Goal: Task Accomplishment & Management: Manage account settings

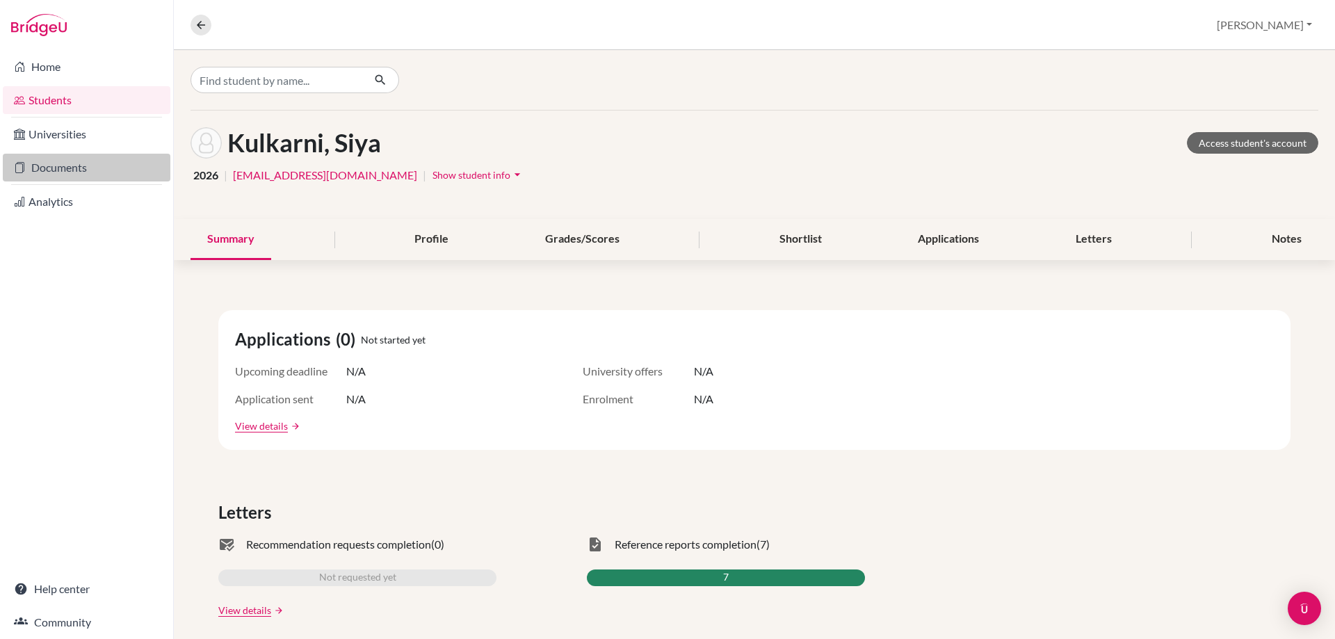
click at [54, 164] on link "Documents" at bounding box center [87, 168] width 168 height 28
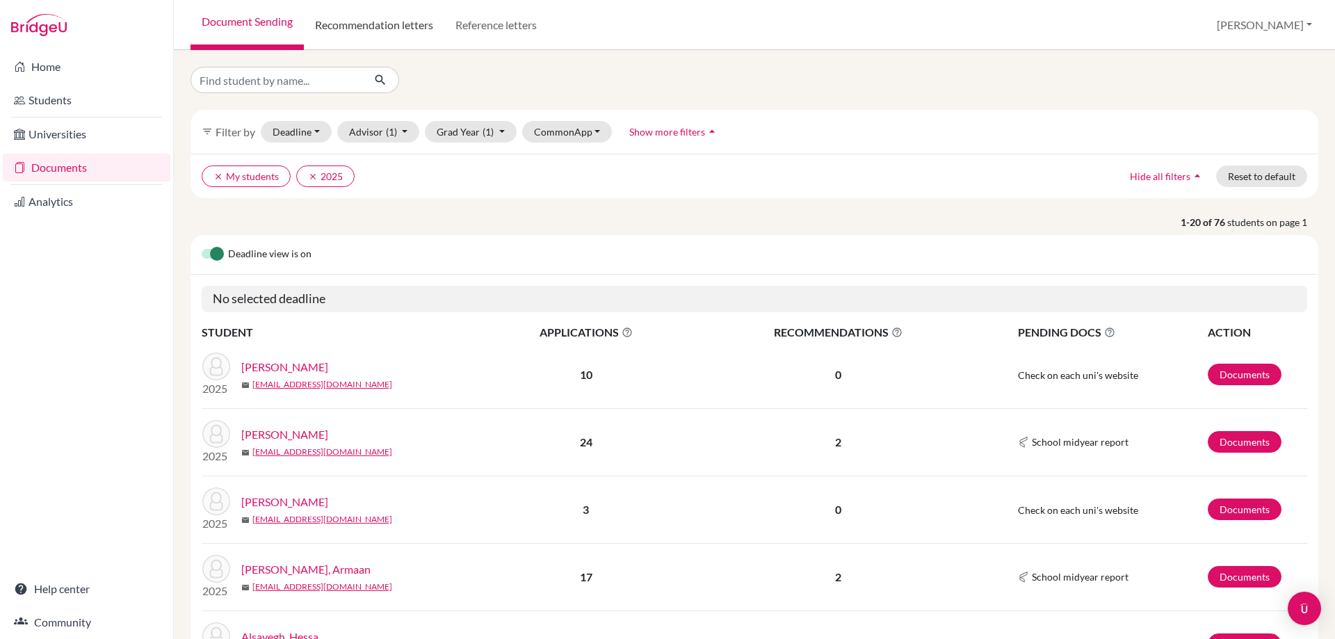
click at [362, 26] on link "Recommendation letters" at bounding box center [374, 25] width 140 height 50
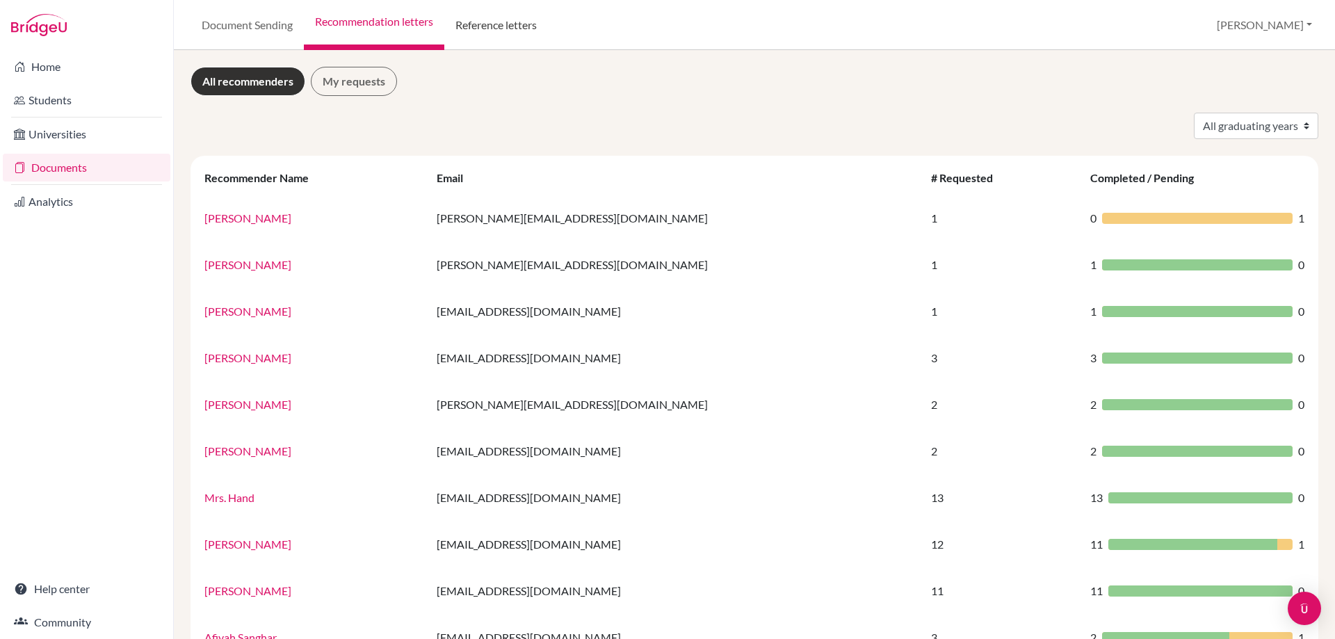
click at [487, 21] on link "Reference letters" at bounding box center [496, 25] width 104 height 50
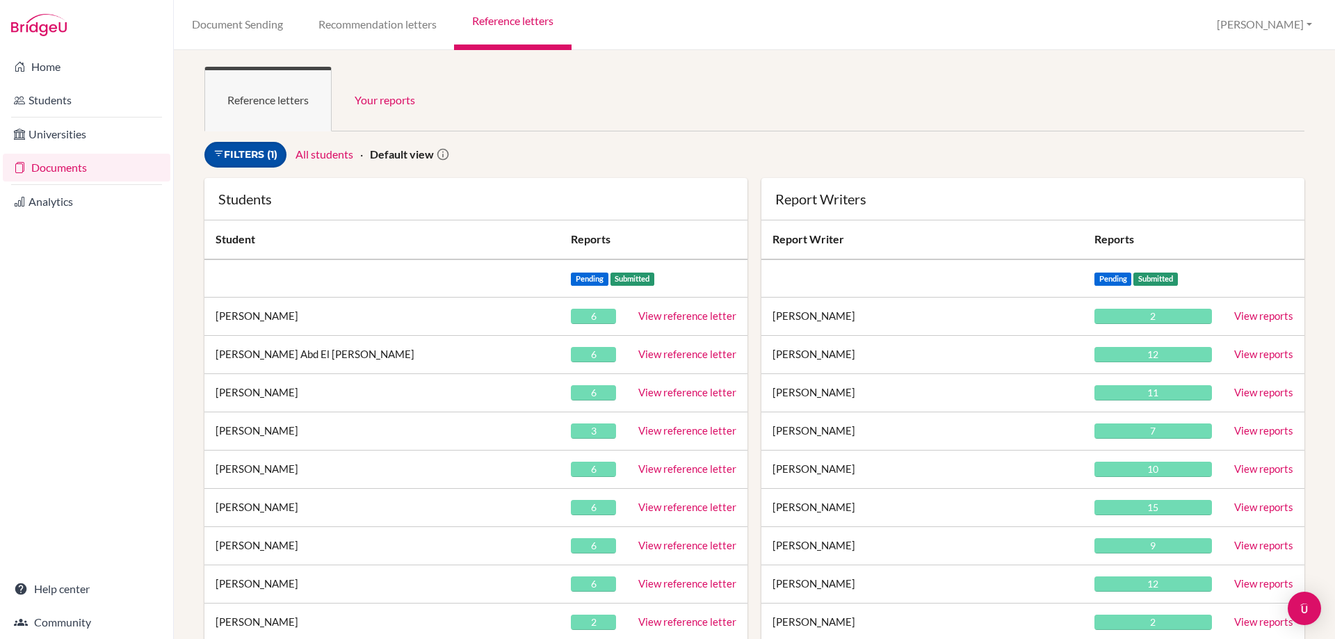
click at [248, 161] on link "Filters (1)" at bounding box center [245, 155] width 82 height 26
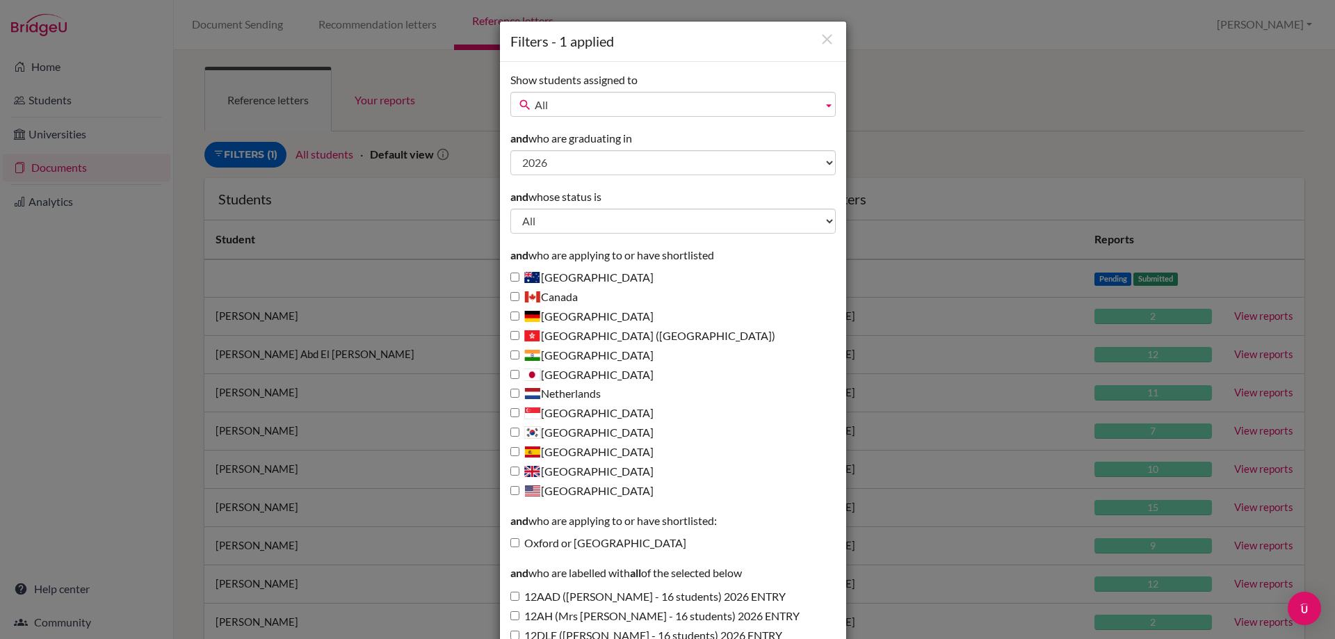
click at [556, 104] on span "All" at bounding box center [676, 104] width 282 height 25
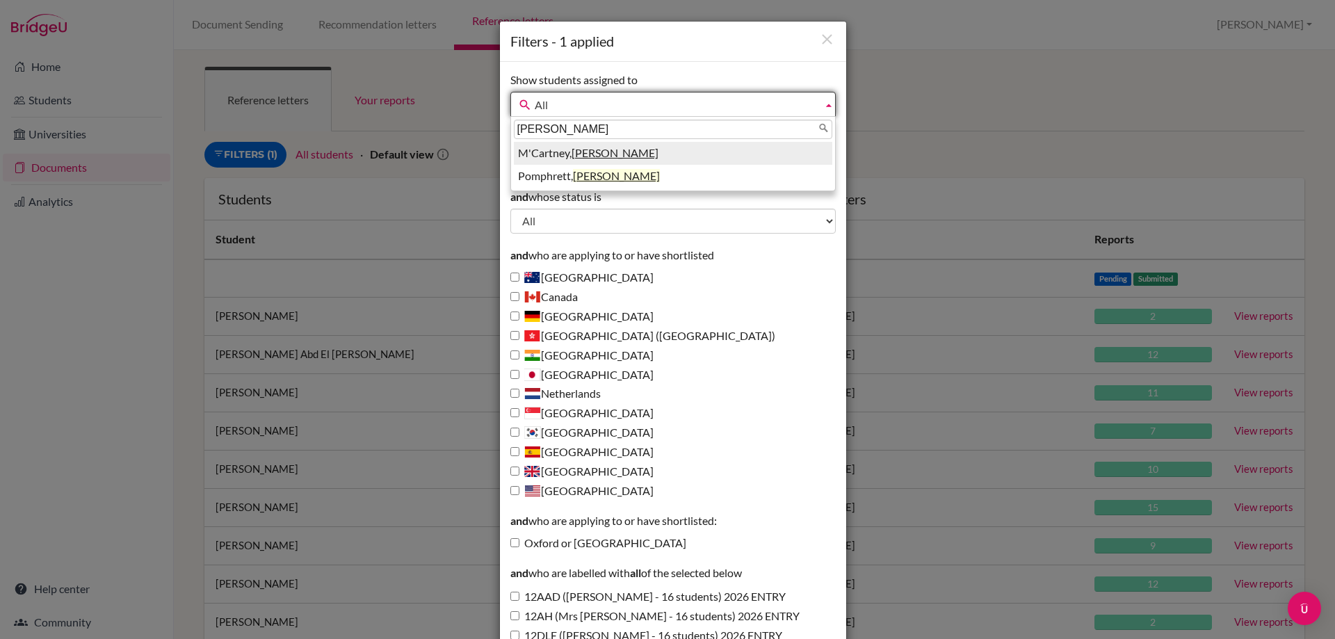
type input "michelle"
click at [554, 155] on li "M'Cartney, Michelle" at bounding box center [673, 153] width 319 height 23
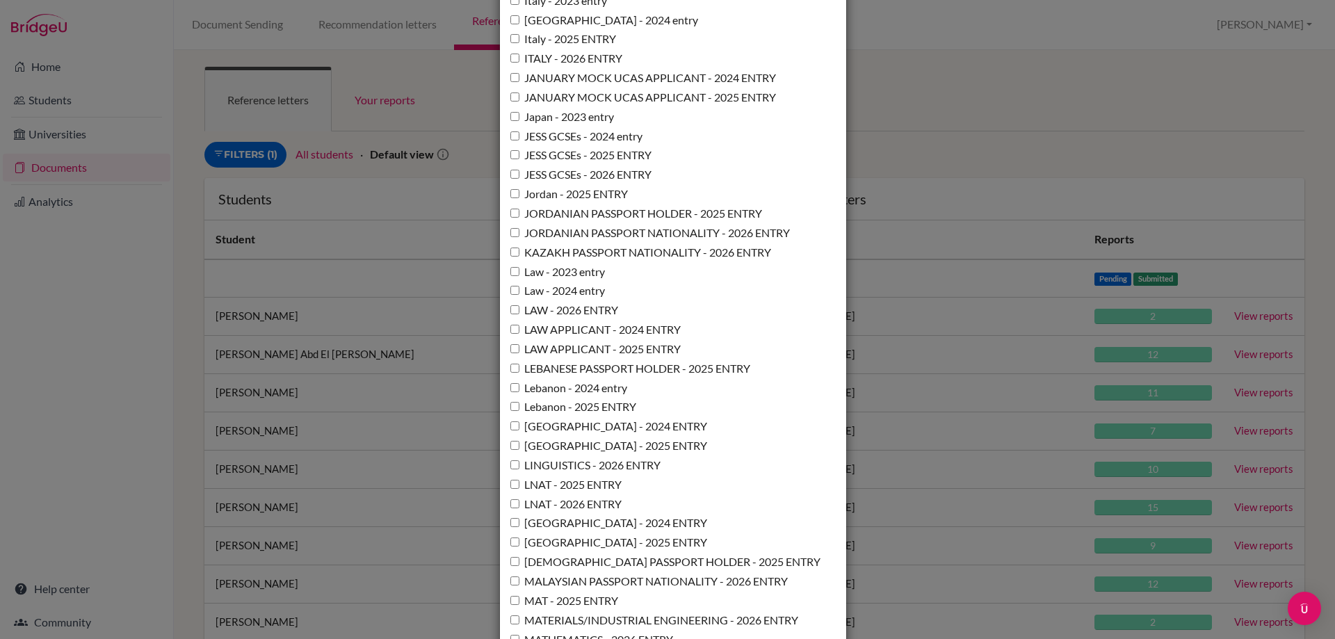
scroll to position [6460, 0]
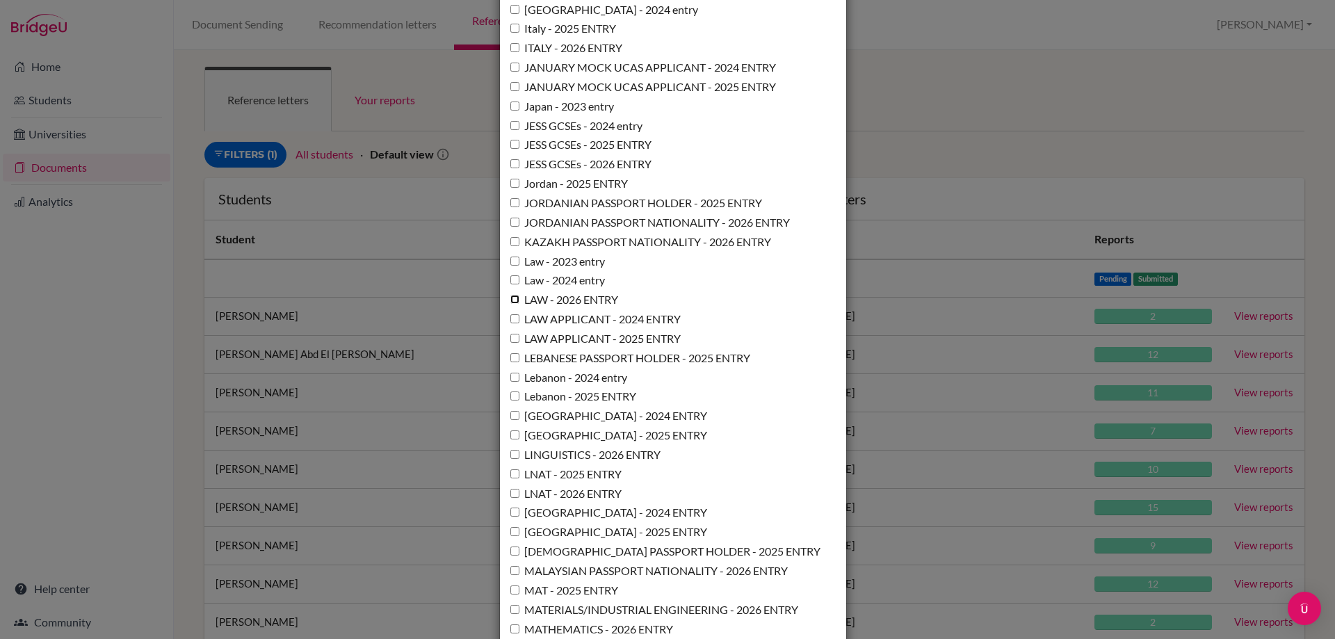
click at [510, 304] on input "LAW - 2026 ENTRY" at bounding box center [514, 299] width 9 height 9
checkbox input "true"
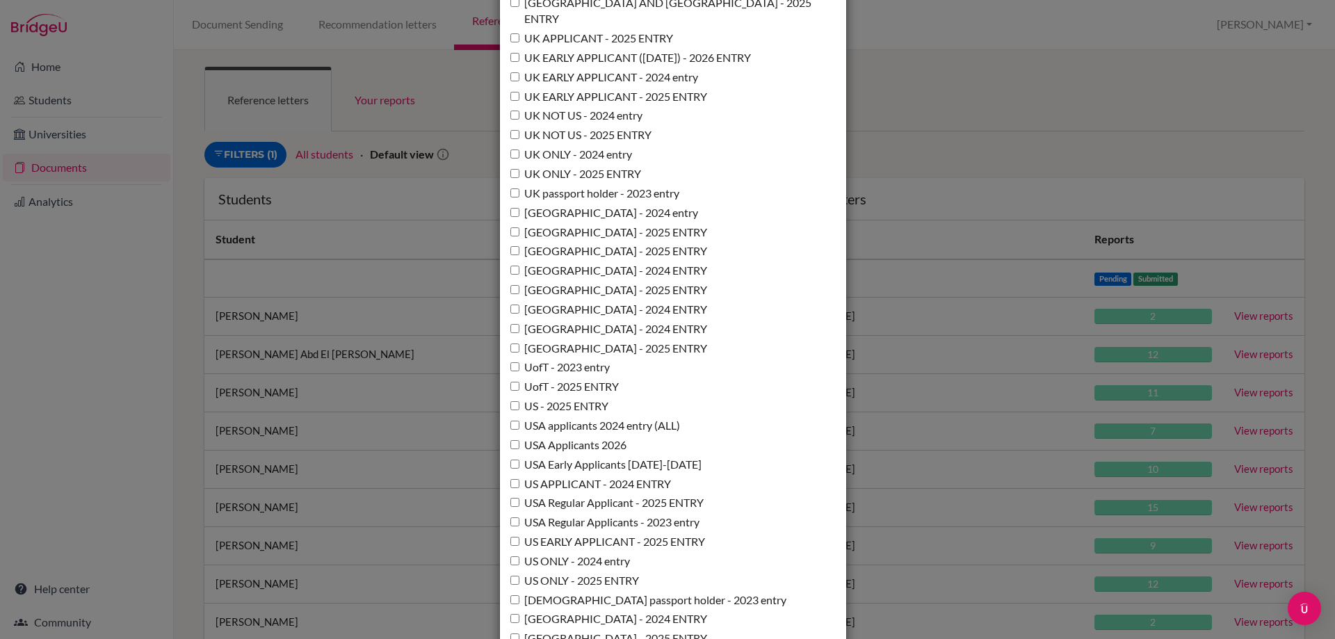
scroll to position [10094, 0]
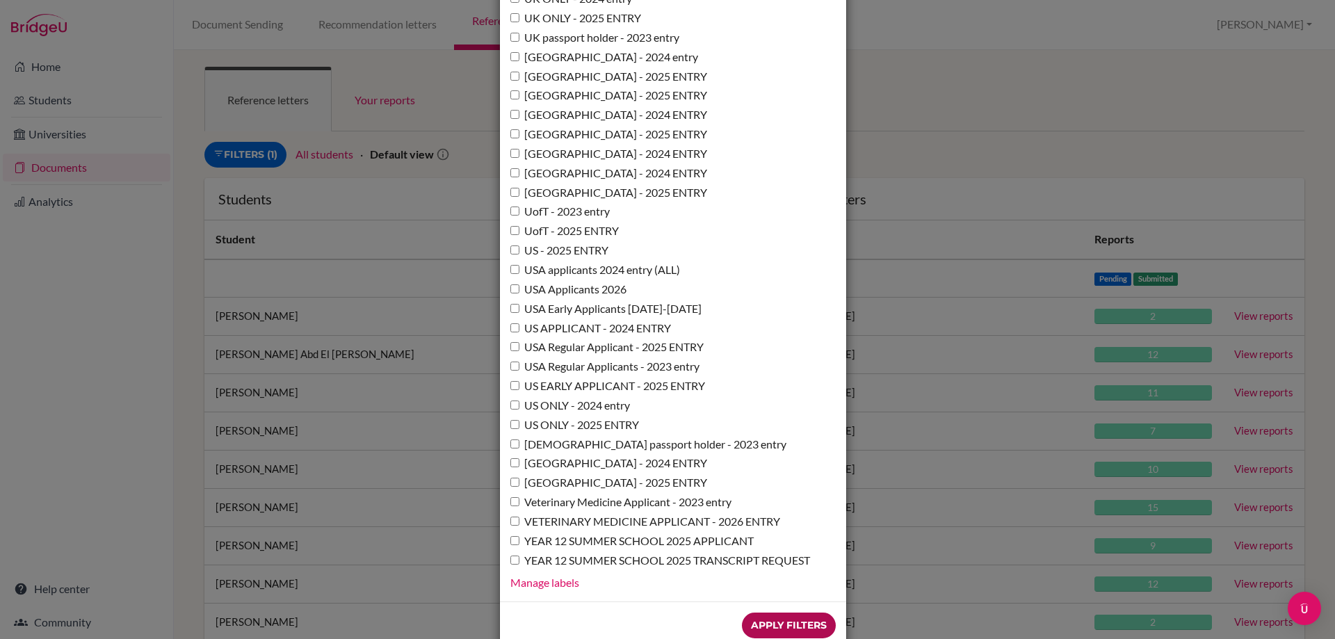
click at [766, 613] on input "Apply Filters" at bounding box center [789, 626] width 94 height 26
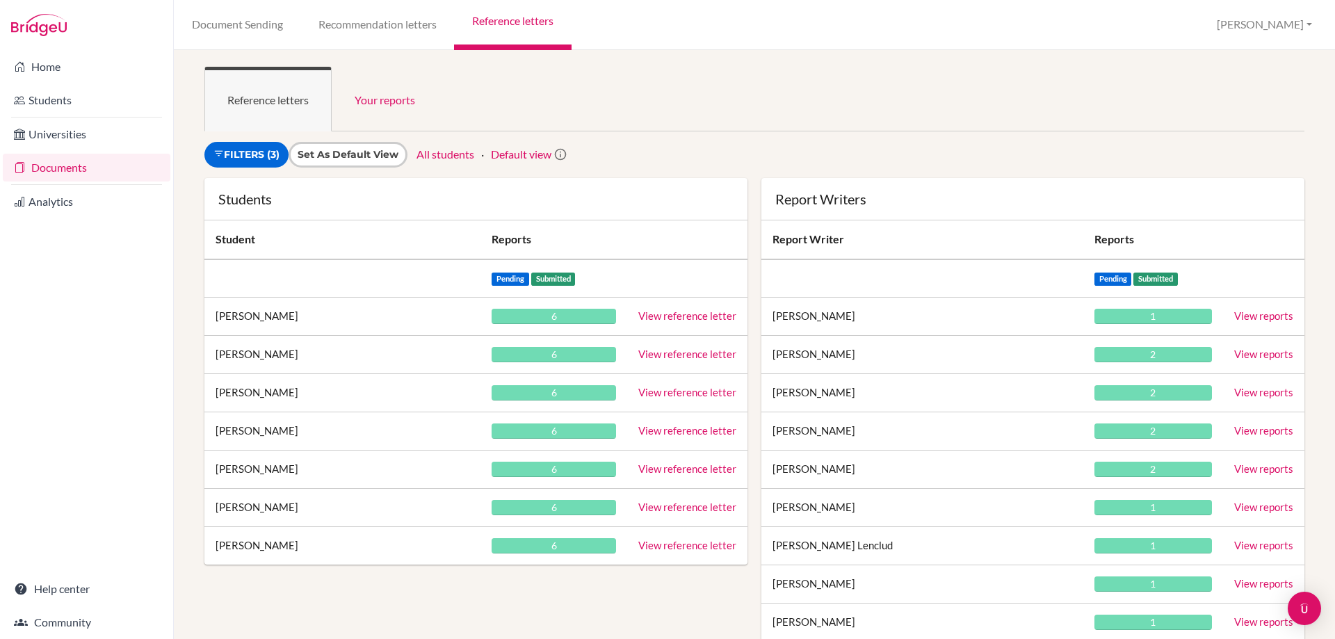
click at [643, 311] on link "View reference letter" at bounding box center [687, 315] width 98 height 13
